Goal: Information Seeking & Learning: Learn about a topic

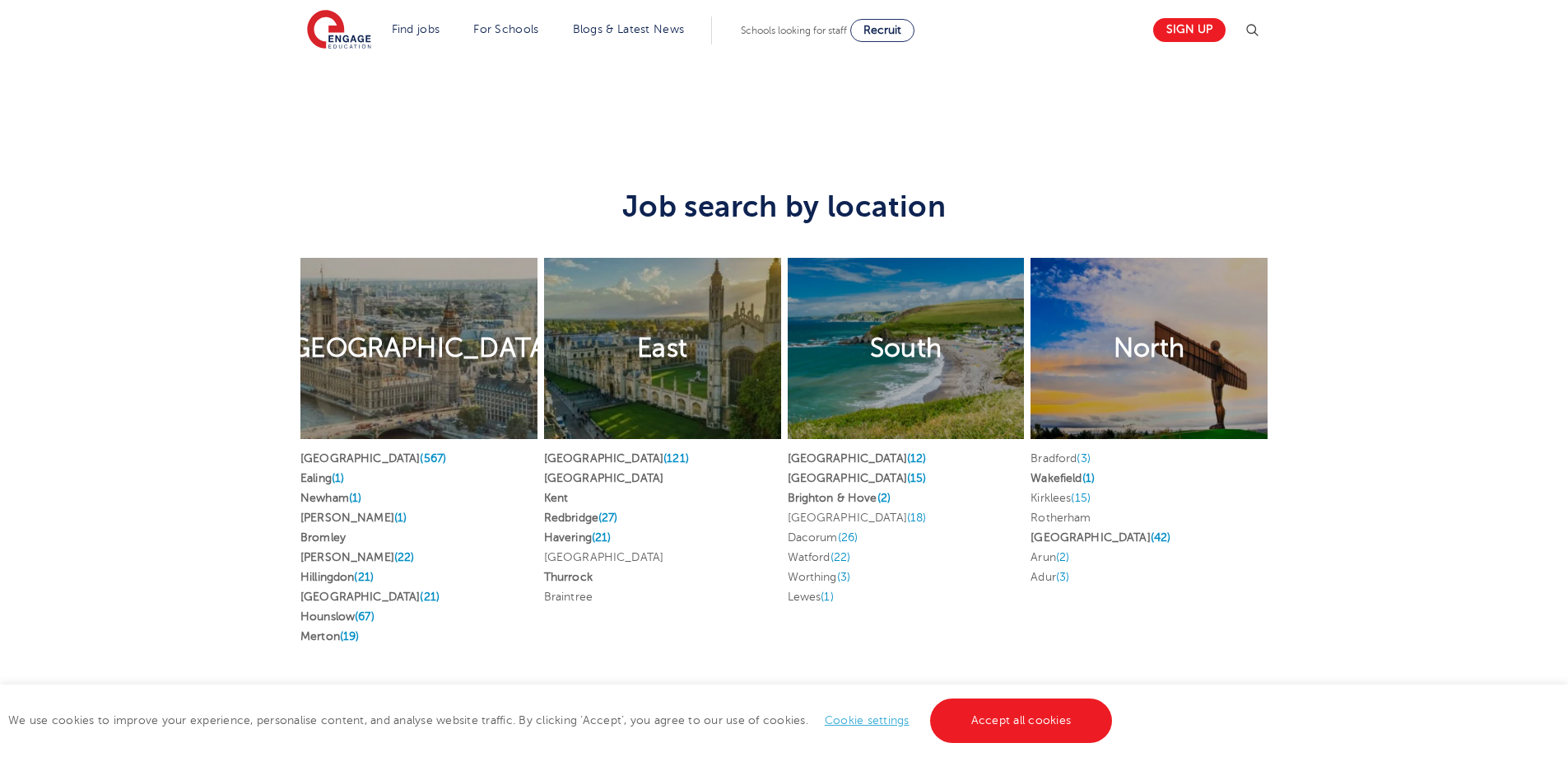
scroll to position [2718, 0]
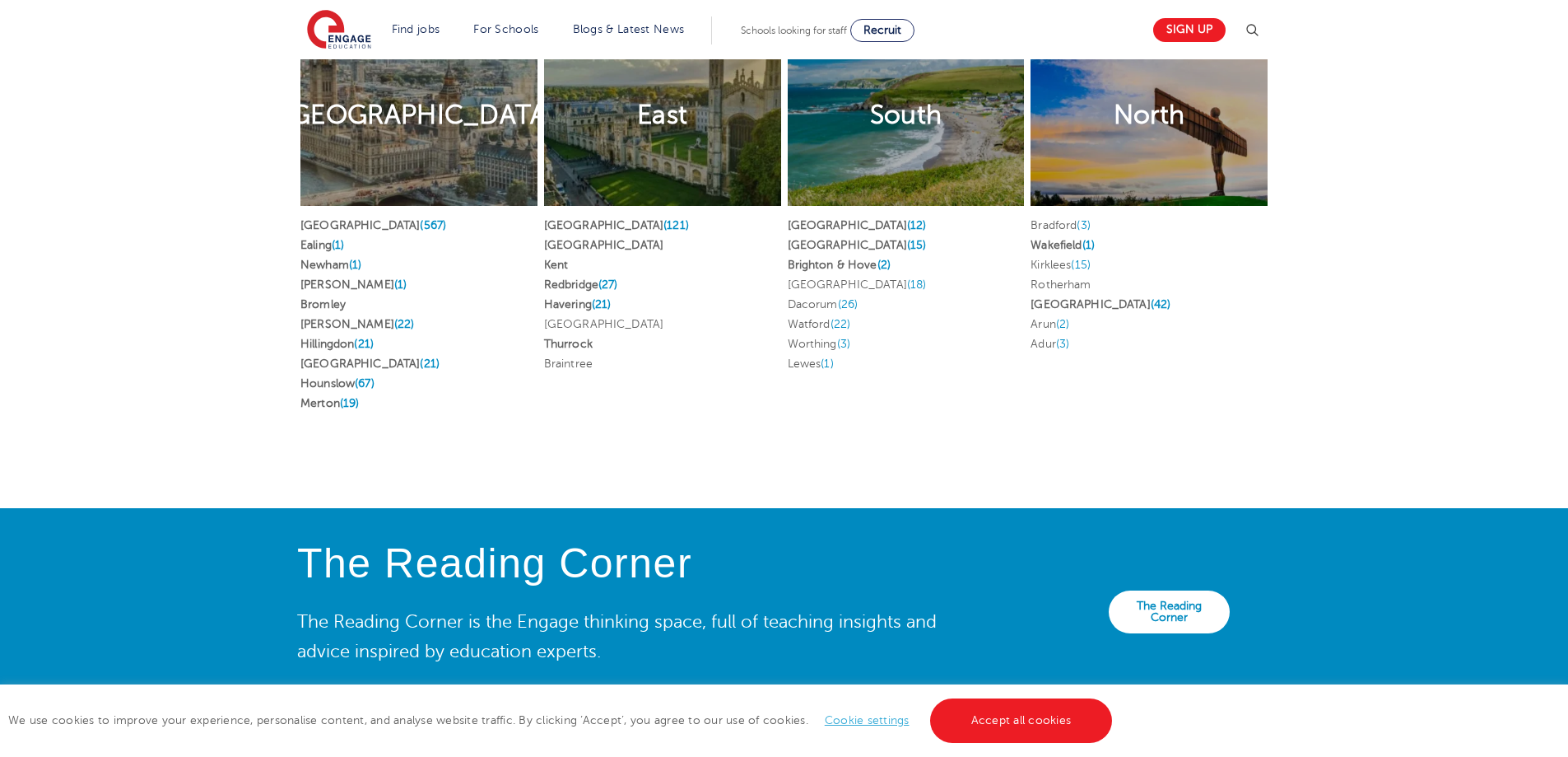
scroll to position [2965, 0]
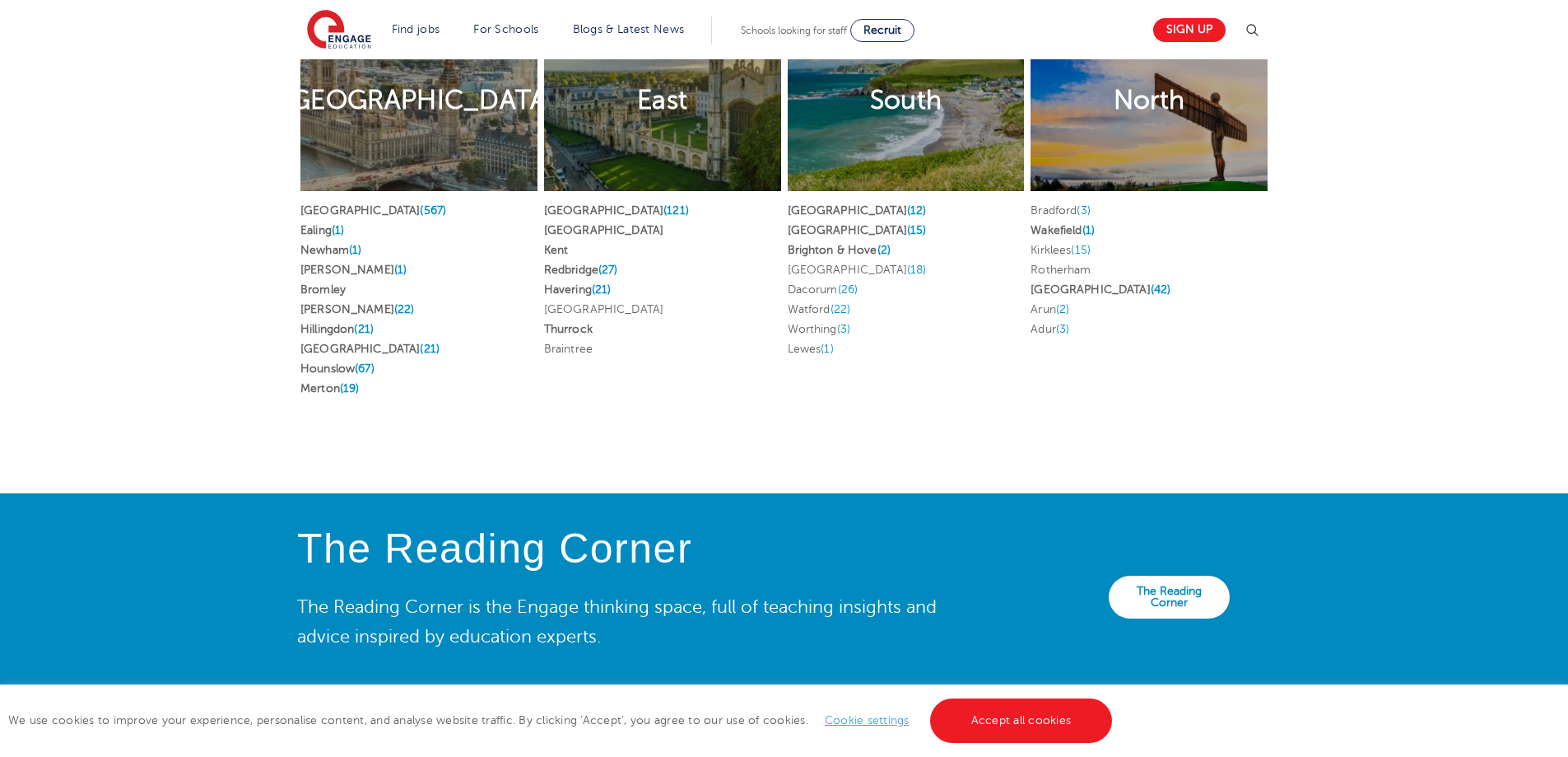
click at [445, 191] on div "[GEOGRAPHIC_DATA]" at bounding box center [419, 100] width 237 height 181
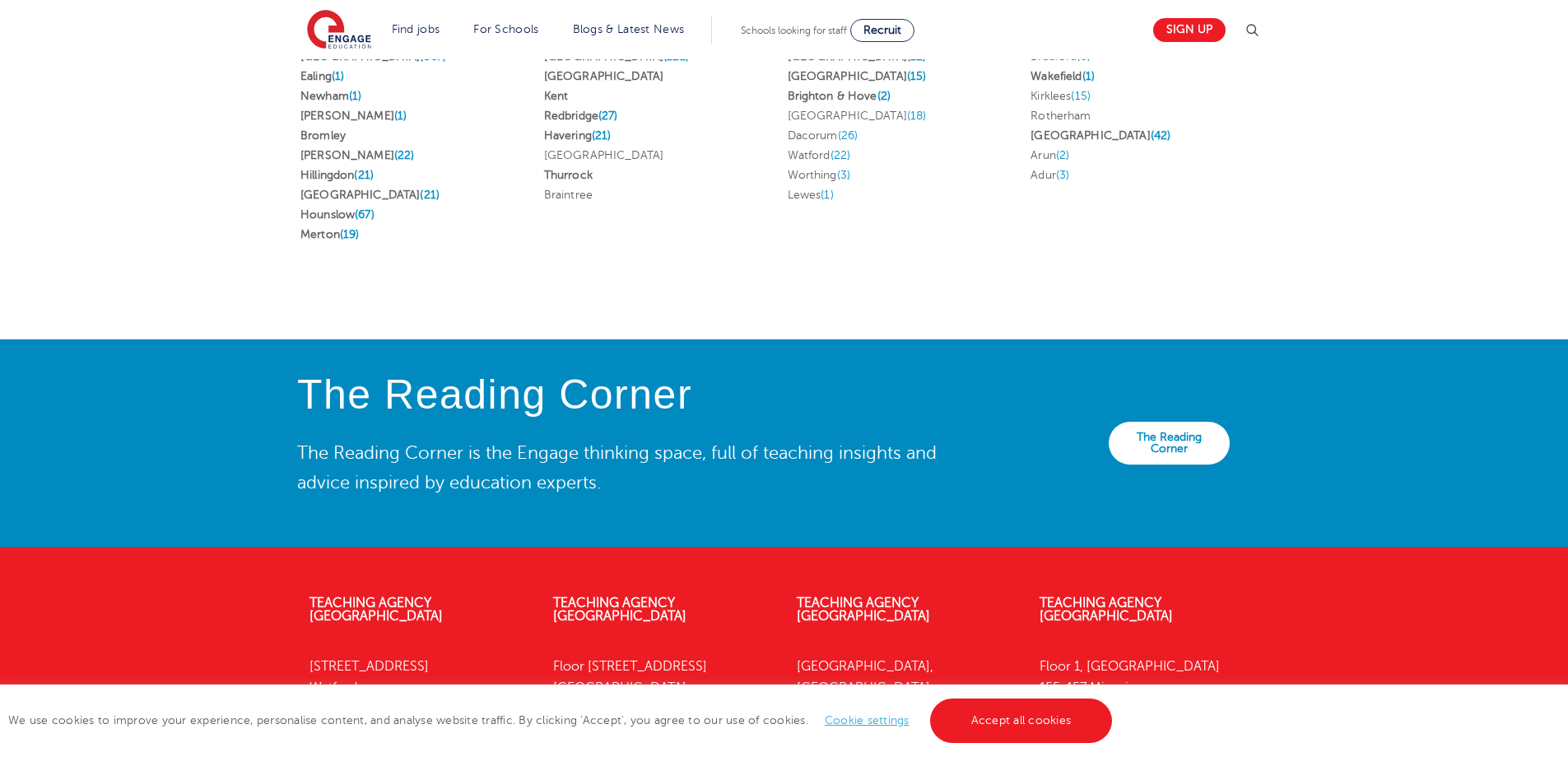
scroll to position [3129, 0]
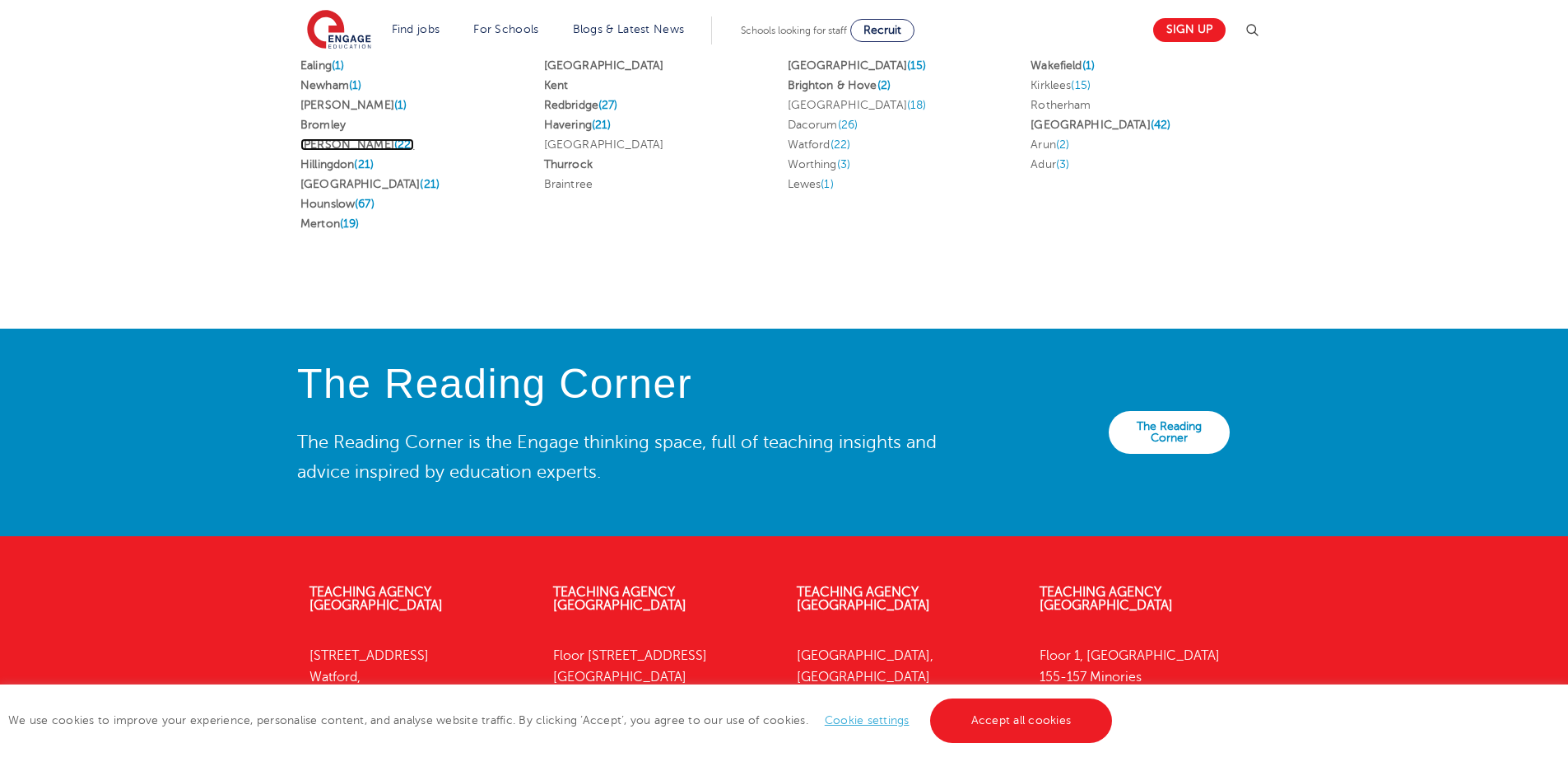
click at [328, 151] on link "[PERSON_NAME] (22)" at bounding box center [356, 145] width 113 height 12
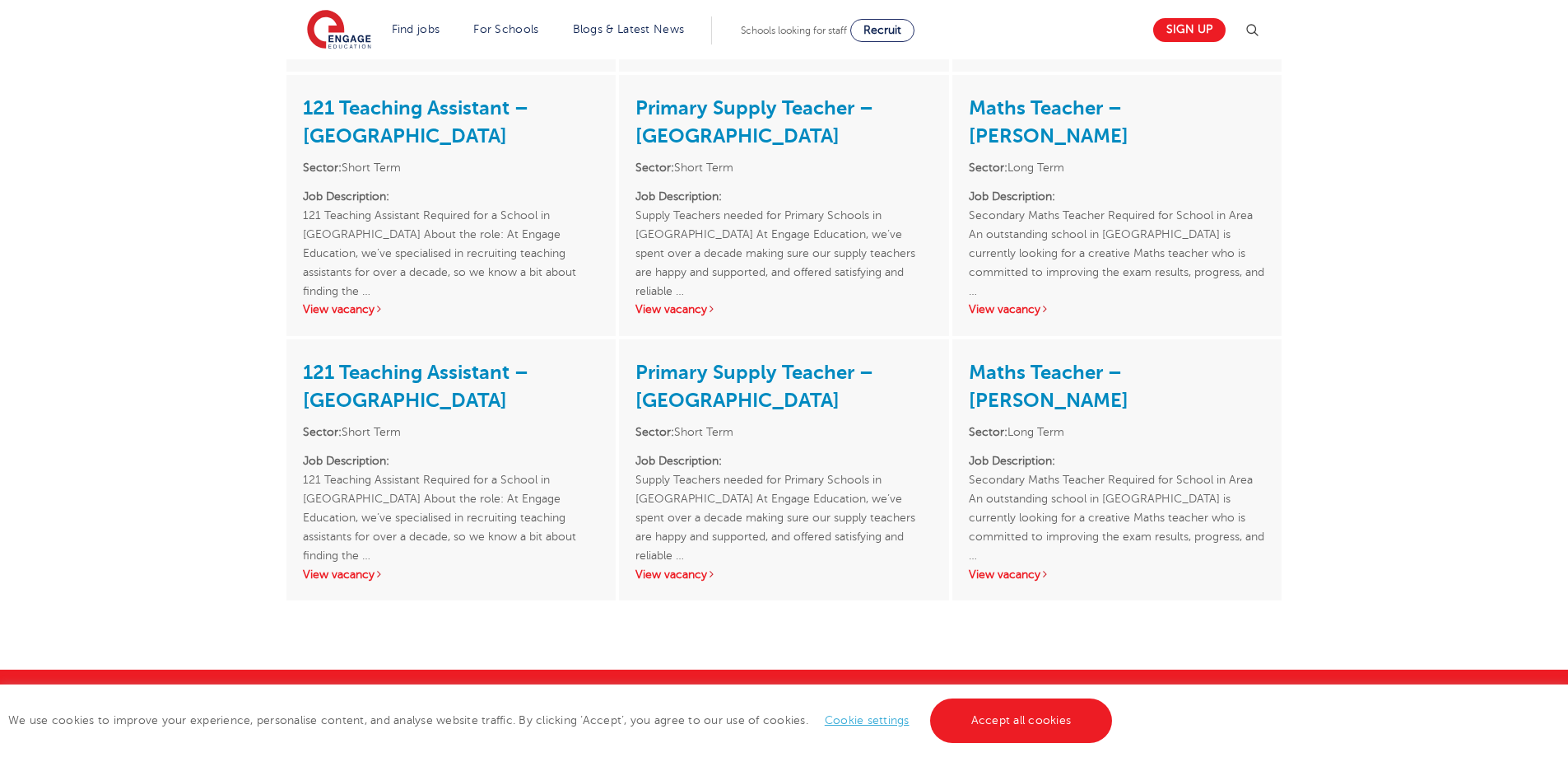
scroll to position [3129, 0]
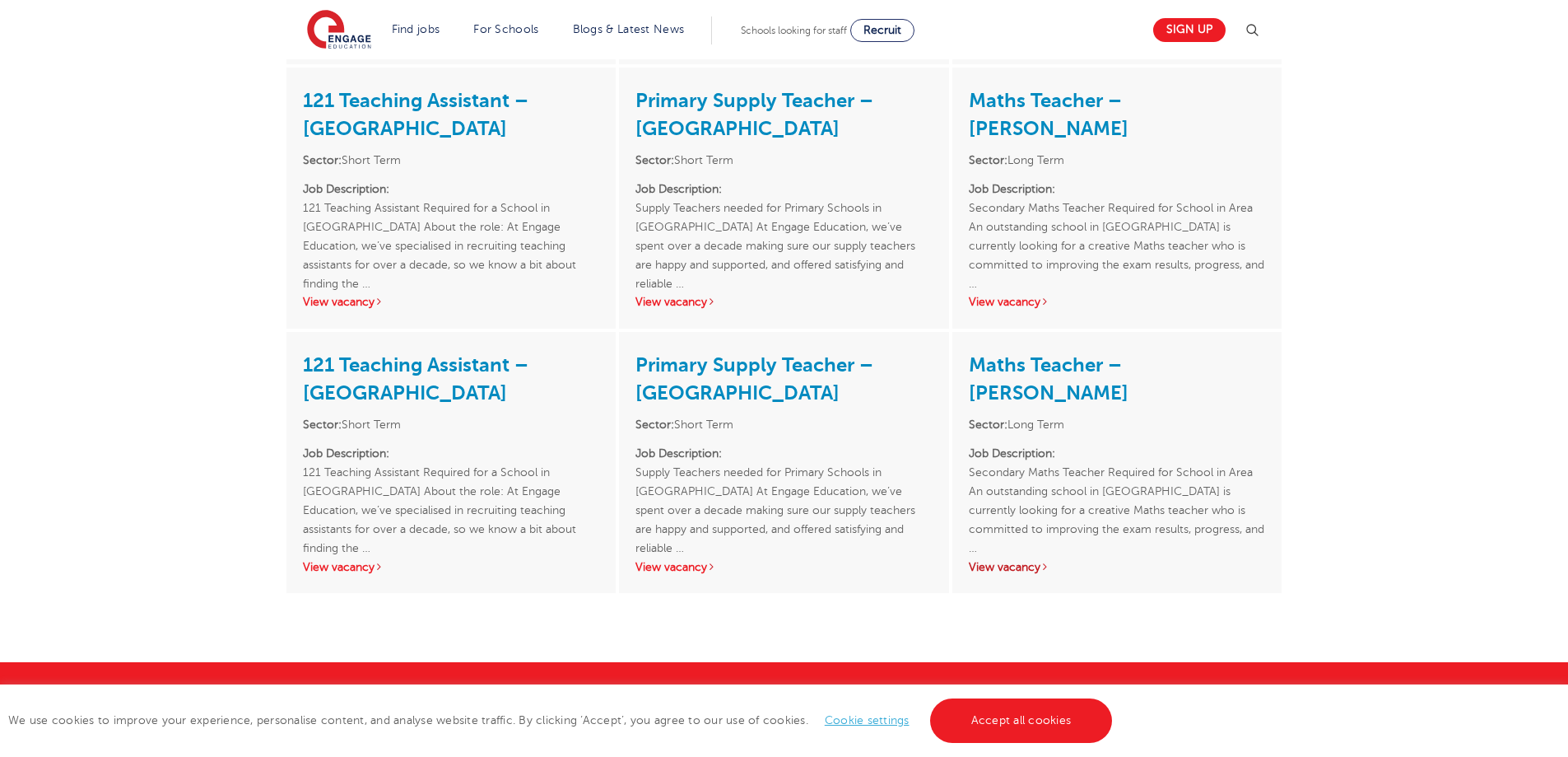
click at [999, 561] on link "View vacancy" at bounding box center [1010, 567] width 81 height 12
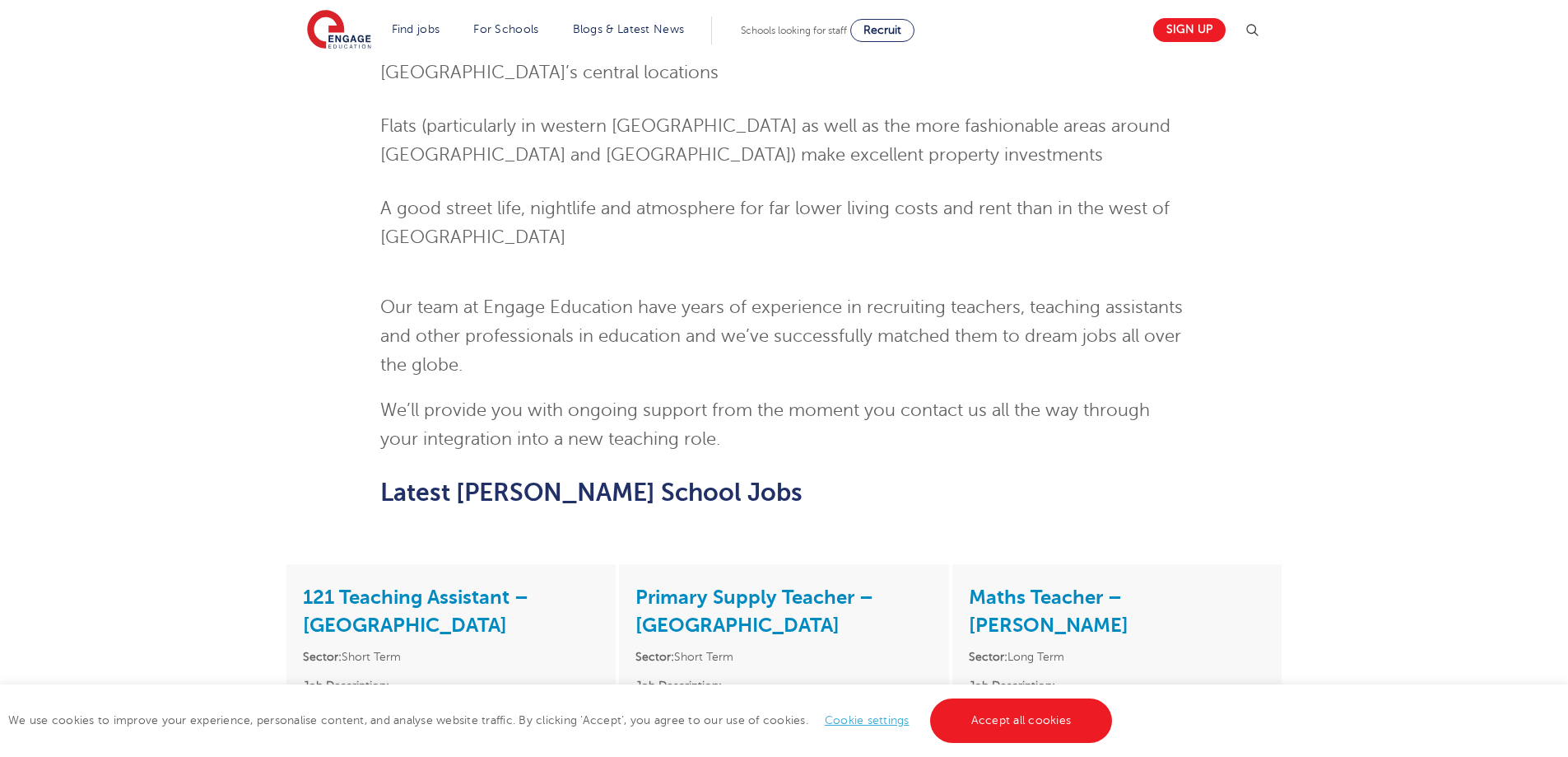
scroll to position [1573, 0]
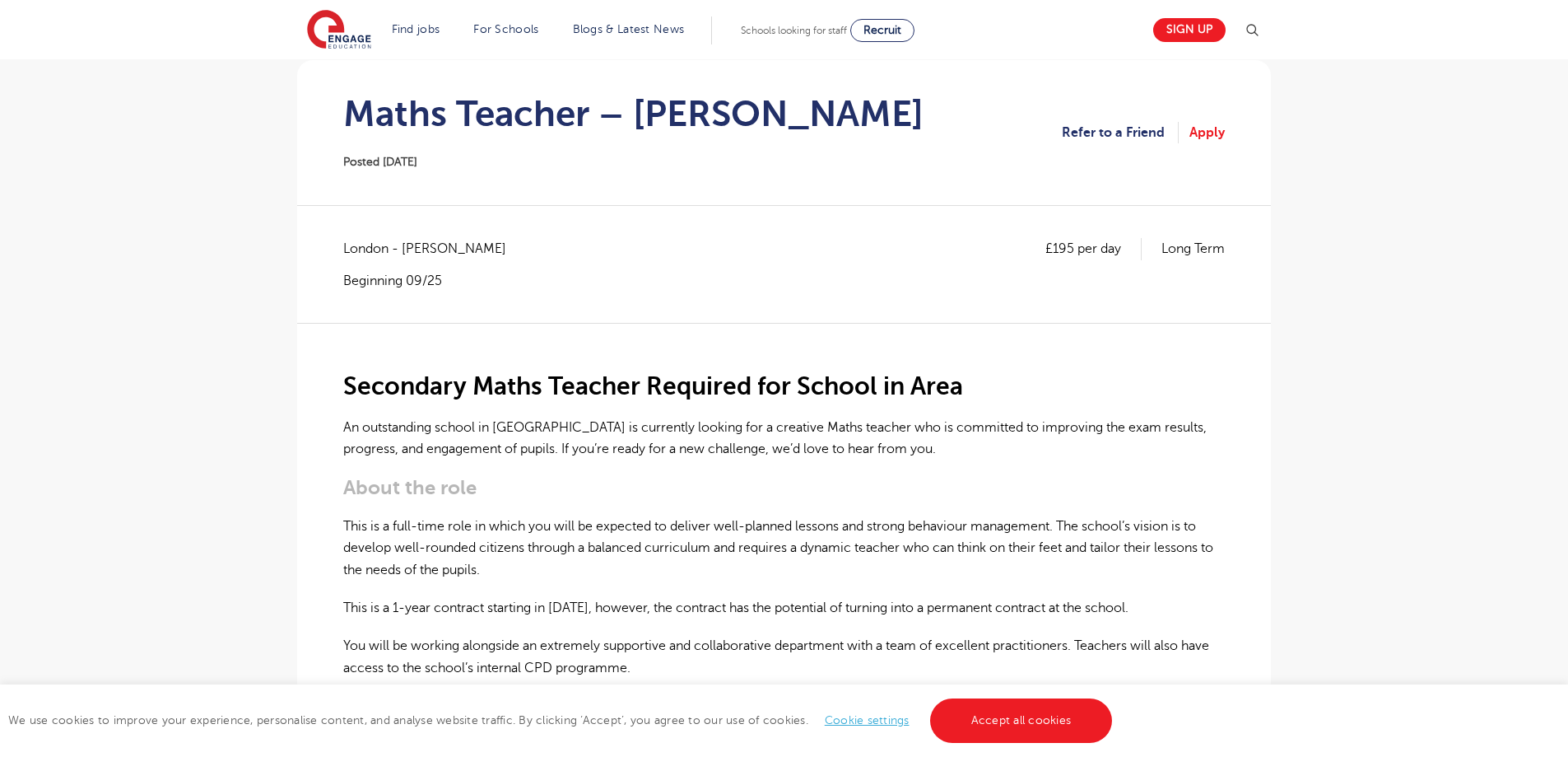
scroll to position [83, 0]
